Goal: Complete application form: Complete application form

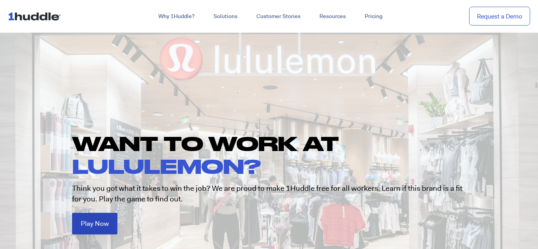
click at [104, 223] on span "Play Now" at bounding box center [95, 224] width 28 height 7
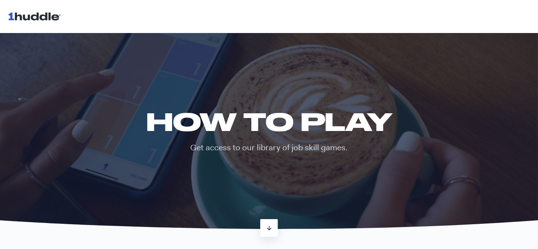
click at [271, 223] on link at bounding box center [269, 228] width 18 height 18
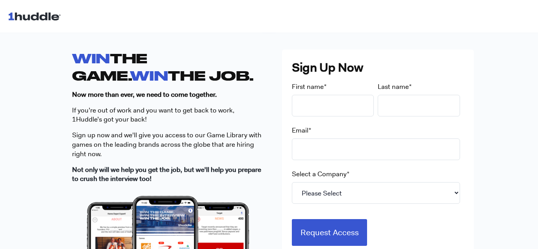
scroll to position [212, 0]
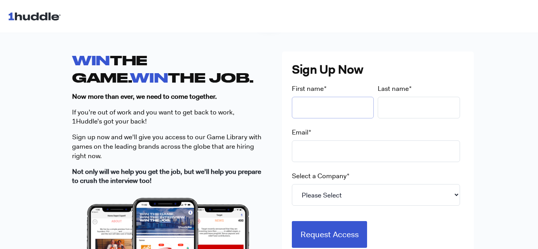
click at [324, 113] on input "First name *" at bounding box center [333, 108] width 82 height 22
type input "Charlotte"
click at [395, 113] on input "Last name *" at bounding box center [419, 108] width 82 height 22
type input "[PERSON_NAME]"
click at [344, 148] on input "Email *" at bounding box center [376, 152] width 168 height 22
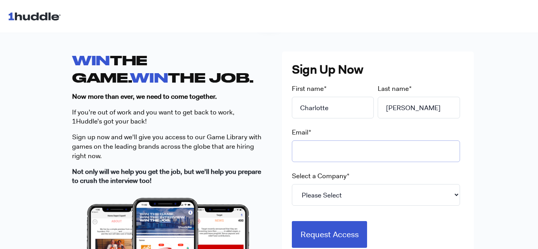
type input "[EMAIL_ADDRESS][DOMAIN_NAME]"
click at [354, 187] on select "Please Select 7-Eleven Ace Hardware Albertsons Companies ALDI Amazon Aveanna He…" at bounding box center [376, 195] width 168 height 22
select select "Starbucks"
click at [292, 184] on select "Please Select 7-Eleven Ace Hardware Albertsons Companies ALDI Amazon Aveanna He…" at bounding box center [376, 195] width 168 height 22
click at [331, 191] on select "Please Select 7-Eleven Ace Hardware Albertsons Companies ALDI Amazon Aveanna He…" at bounding box center [376, 195] width 168 height 22
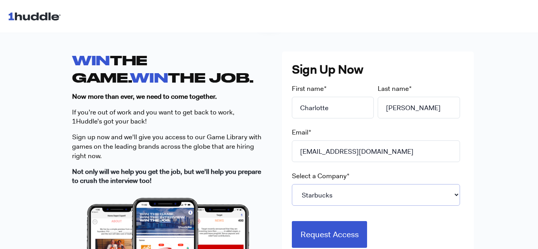
click at [292, 184] on select "Please Select 7-Eleven Ace Hardware Albertsons Companies ALDI Amazon Aveanna He…" at bounding box center [376, 195] width 168 height 22
click at [341, 194] on select "Please Select 7-Eleven Ace Hardware Albertsons Companies ALDI Amazon Aveanna He…" at bounding box center [376, 195] width 168 height 22
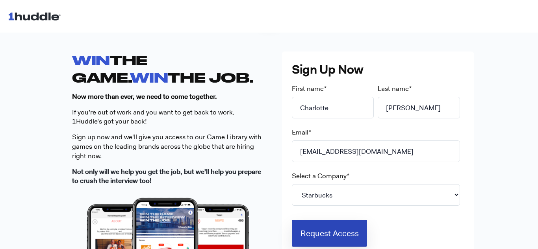
click at [356, 237] on input "Request Access" at bounding box center [330, 233] width 76 height 27
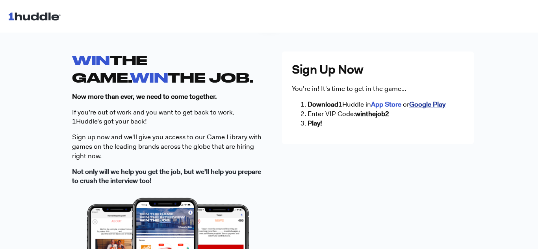
click at [420, 102] on strong "Google Play" at bounding box center [427, 104] width 36 height 9
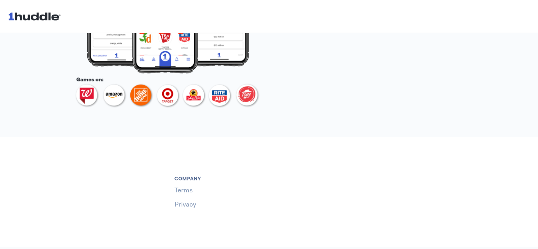
scroll to position [479, 0]
